Goal: Information Seeking & Learning: Find specific fact

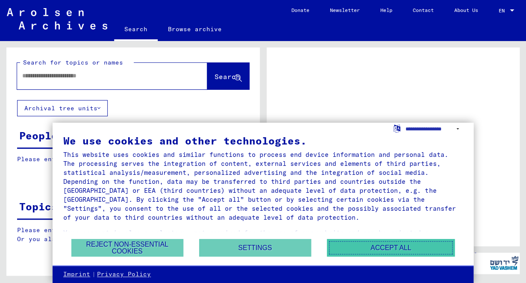
click at [391, 247] on button "Accept all" at bounding box center [391, 248] width 128 height 18
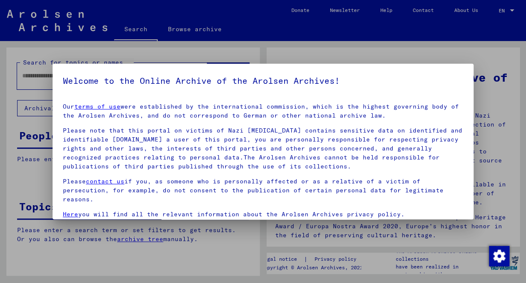
click at [480, 82] on div at bounding box center [263, 141] width 526 height 283
click at [329, 192] on p "Please contact us if you, as someone who is personally affected or as a relativ…" at bounding box center [263, 190] width 400 height 27
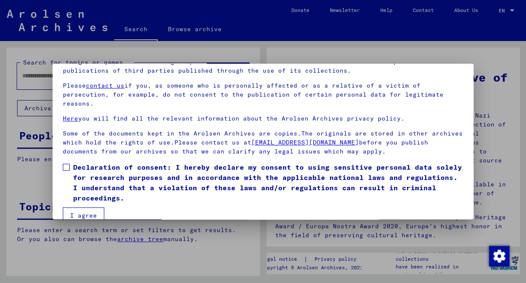
scroll to position [71, 0]
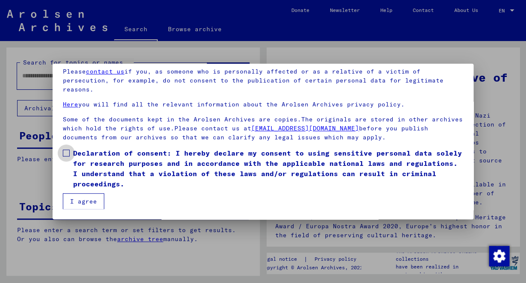
click at [65, 151] on span at bounding box center [66, 153] width 7 height 7
click at [85, 200] on button "I agree" at bounding box center [83, 201] width 41 height 16
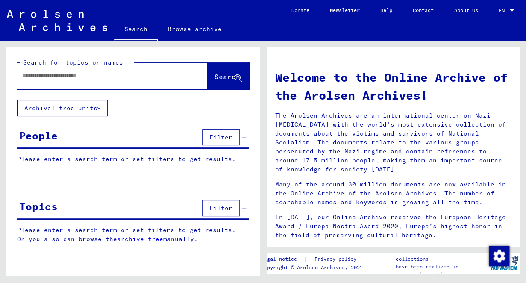
click at [91, 76] on input "text" at bounding box center [101, 75] width 159 height 9
type input "*"
type input "*******"
click at [215, 77] on span "Search" at bounding box center [228, 76] width 26 height 9
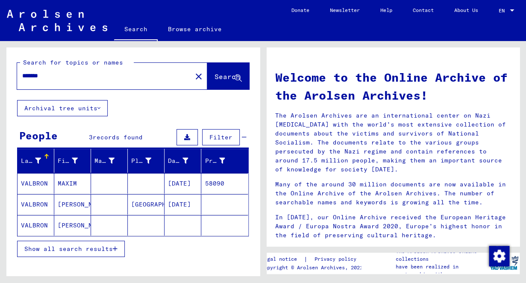
click at [219, 183] on mat-cell "58090" at bounding box center [224, 183] width 47 height 21
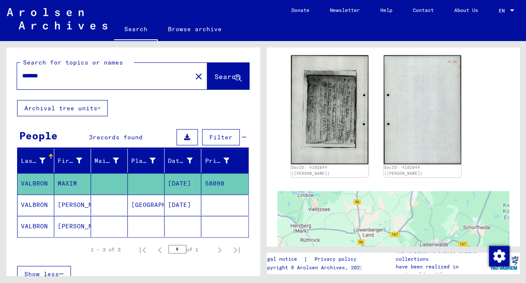
scroll to position [178, 0]
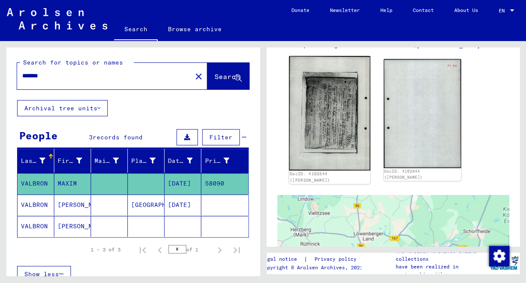
click at [336, 115] on img at bounding box center [329, 113] width 81 height 114
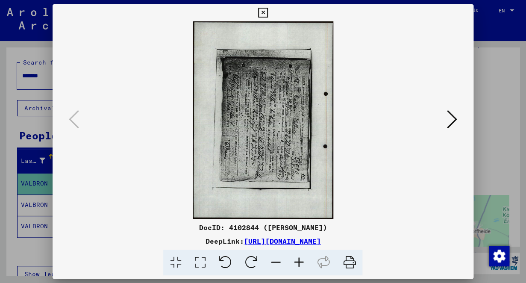
click at [452, 120] on icon at bounding box center [452, 119] width 10 height 21
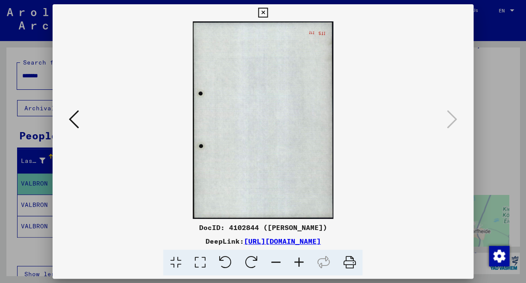
click at [71, 120] on icon at bounding box center [74, 119] width 10 height 21
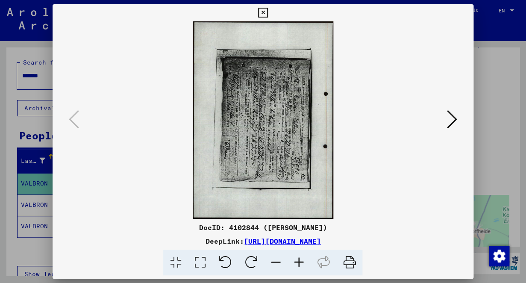
click at [280, 135] on img at bounding box center [263, 119] width 363 height 197
click at [305, 241] on link "[URL][DOMAIN_NAME]" at bounding box center [282, 241] width 77 height 9
